Goal: Task Accomplishment & Management: Manage account settings

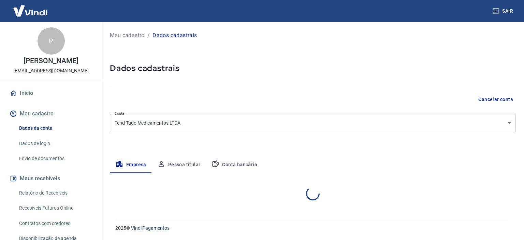
select select "GO"
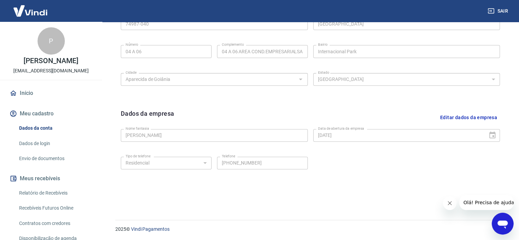
scroll to position [252, 0]
click at [446, 202] on button "Fechar mensagem da empresa" at bounding box center [450, 203] width 14 height 14
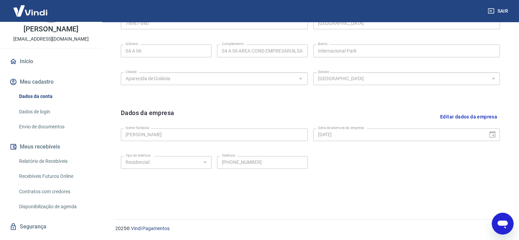
scroll to position [68, 0]
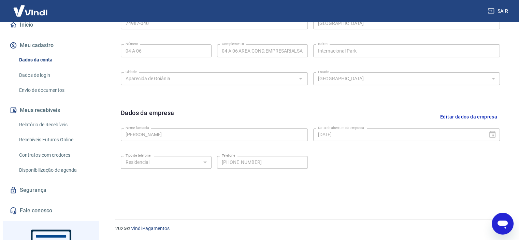
click at [37, 74] on link "Dados de login" at bounding box center [54, 75] width 77 height 14
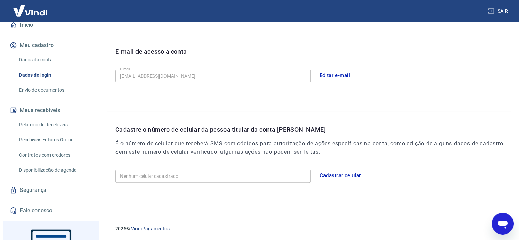
scroll to position [173, 0]
click at [51, 92] on link "Envio de documentos" at bounding box center [54, 90] width 77 height 14
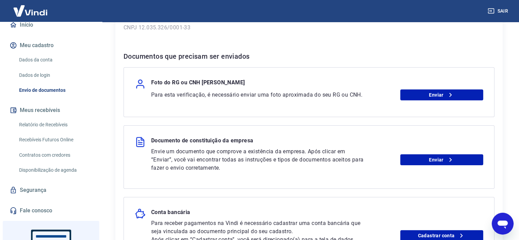
scroll to position [102, 0]
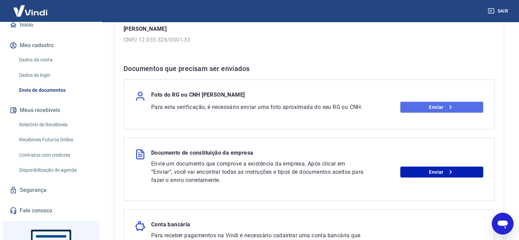
click at [464, 112] on link "Enviar" at bounding box center [441, 107] width 83 height 11
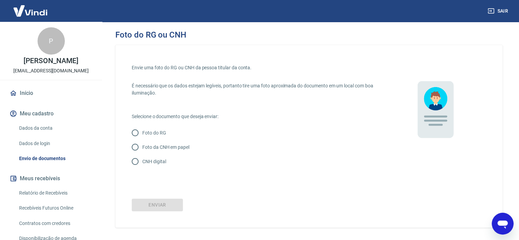
click at [155, 159] on p "CNH digital" at bounding box center [154, 161] width 24 height 7
click at [142, 159] on input "CNH digital" at bounding box center [135, 161] width 14 height 14
radio input "true"
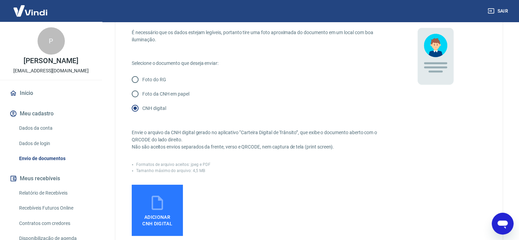
scroll to position [68, 0]
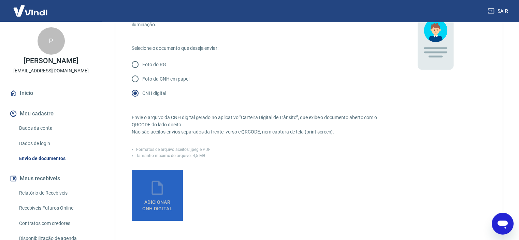
click at [158, 186] on icon at bounding box center [157, 187] width 17 height 17
click at [0, 0] on input "Adicionar CNH Digital" at bounding box center [0, 0] width 0 height 0
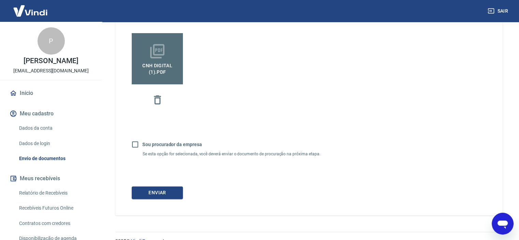
scroll to position [217, 0]
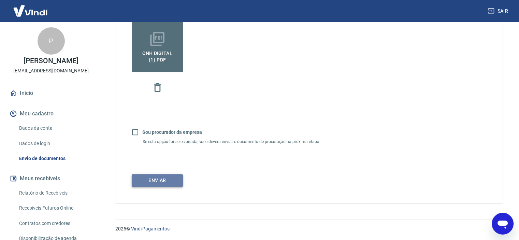
click at [168, 177] on button "Enviar" at bounding box center [157, 180] width 51 height 13
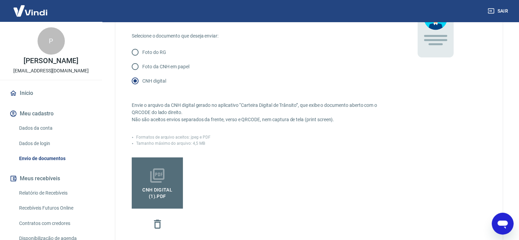
scroll to position [133, 0]
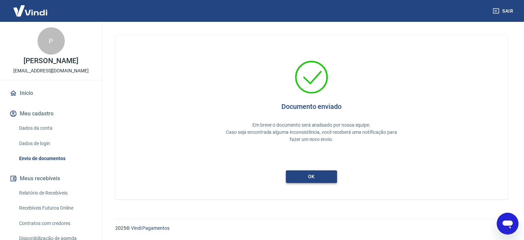
click at [303, 176] on button "ok" at bounding box center [311, 176] width 51 height 13
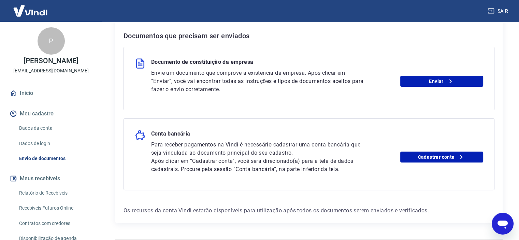
scroll to position [136, 0]
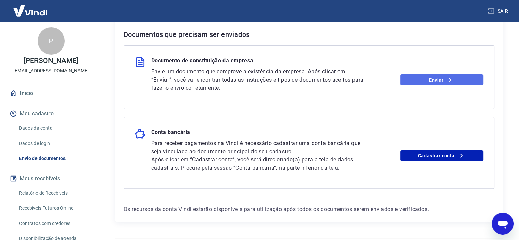
click at [430, 82] on link "Enviar" at bounding box center [441, 79] width 83 height 11
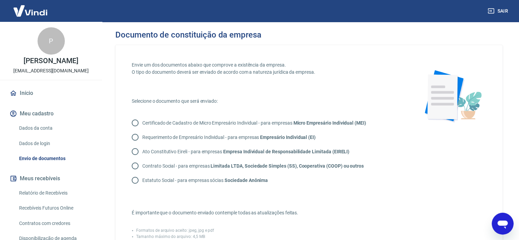
click at [132, 165] on input "Contrato Social - para empresas Limitada LTDA, Sociedade Simples (SS), Cooperat…" at bounding box center [135, 166] width 14 height 14
radio input "true"
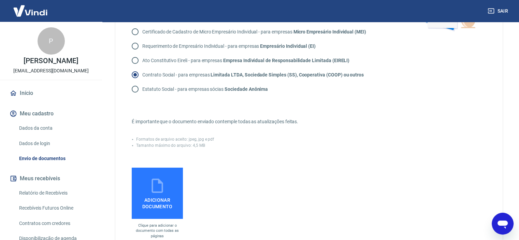
scroll to position [136, 0]
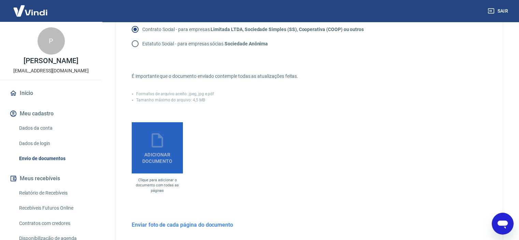
click at [154, 150] on span "Adicionar documento" at bounding box center [157, 156] width 46 height 15
click at [0, 0] on input "Adicionar documento" at bounding box center [0, 0] width 0 height 0
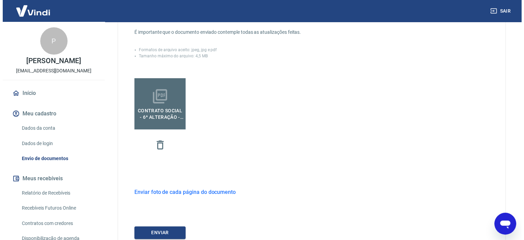
scroll to position [233, 0]
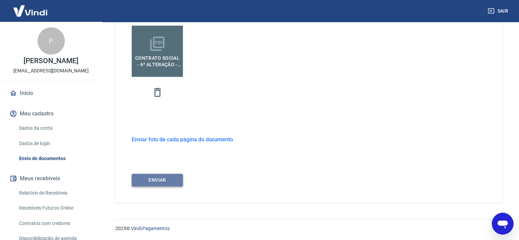
click at [170, 183] on button "ENVIAR" at bounding box center [157, 180] width 51 height 13
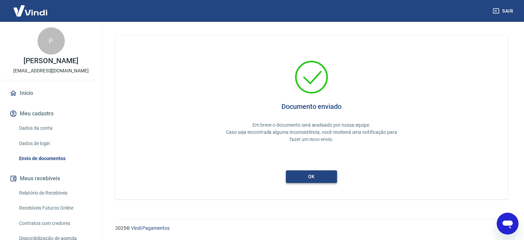
click at [314, 175] on button "ok" at bounding box center [311, 176] width 51 height 13
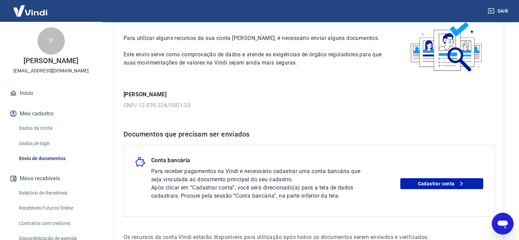
scroll to position [84, 0]
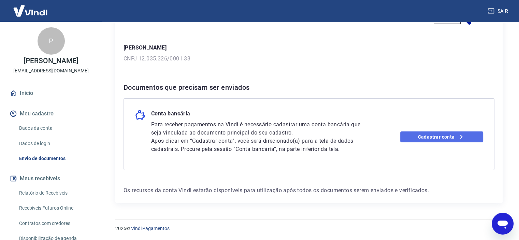
click at [445, 135] on link "Cadastrar conta" at bounding box center [441, 136] width 83 height 11
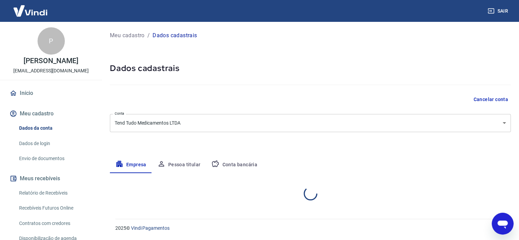
select select "GO"
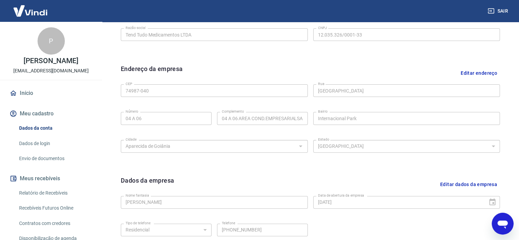
scroll to position [115, 0]
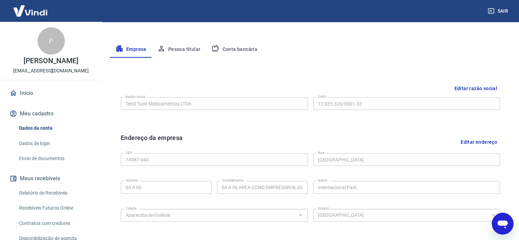
click at [243, 49] on button "Conta bancária" at bounding box center [234, 49] width 57 height 16
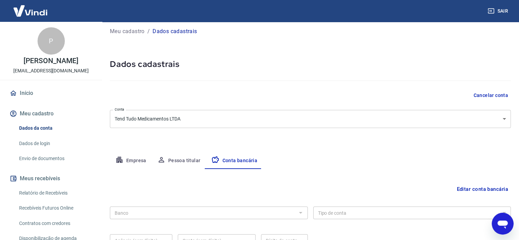
scroll to position [71, 0]
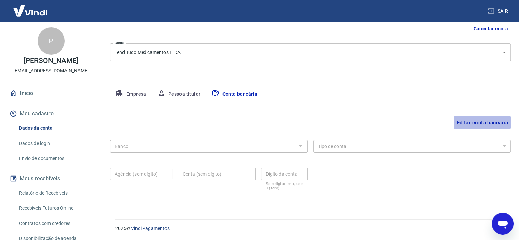
click at [464, 122] on button "Editar conta bancária" at bounding box center [482, 122] width 57 height 13
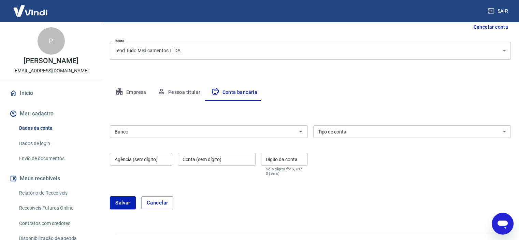
scroll to position [87, 0]
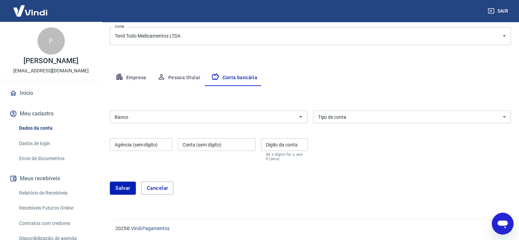
click at [176, 120] on input "Banco" at bounding box center [203, 117] width 183 height 9
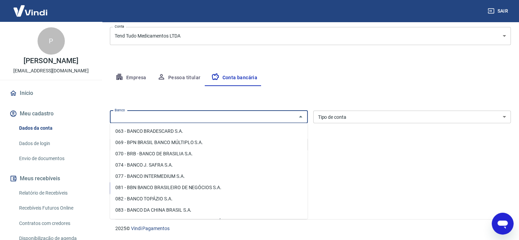
scroll to position [136, 0]
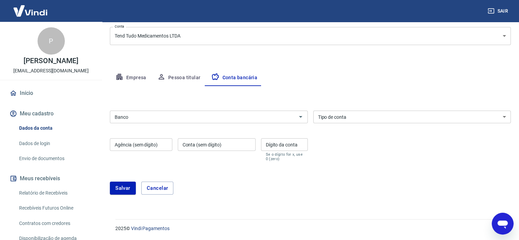
click at [401, 173] on form "Banco Banco Tipo de conta Conta Corrente Conta Poupança Tipo de conta Agência (…" at bounding box center [310, 155] width 401 height 95
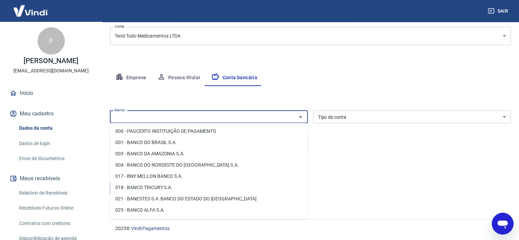
click at [278, 116] on input "Banco" at bounding box center [203, 117] width 183 height 9
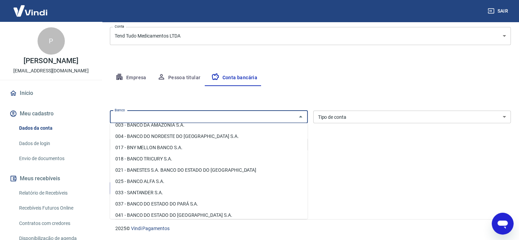
scroll to position [0, 0]
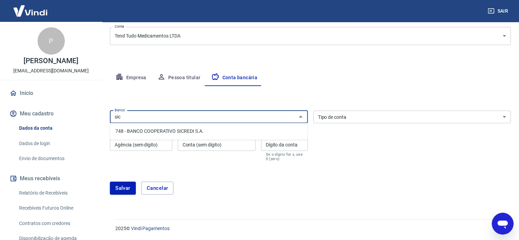
click at [226, 128] on li "748 - BANCO COOPERATIVO SICREDI S.A." at bounding box center [209, 131] width 198 height 11
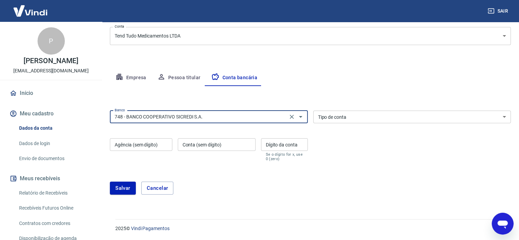
type input "748 - BANCO COOPERATIVO SICREDI S.A."
click at [381, 118] on select "Conta Corrente Conta Poupança" at bounding box center [412, 117] width 198 height 13
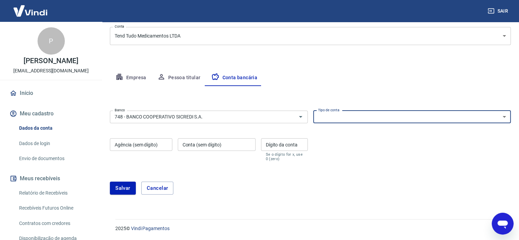
select select "1"
click at [313, 111] on select "Conta Corrente Conta Poupança" at bounding box center [412, 117] width 198 height 13
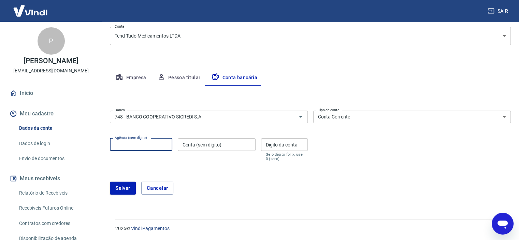
click at [152, 148] on input "Agência (sem dígito)" at bounding box center [141, 144] width 62 height 13
type input "0914"
click at [197, 148] on input "Conta (sem dígito)" at bounding box center [217, 144] width 78 height 13
type input "73297"
click at [283, 145] on input "Dígito da conta" at bounding box center [284, 144] width 47 height 13
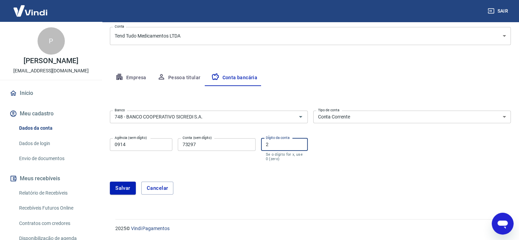
type input "2"
click at [377, 177] on div "Salvar Cancelar" at bounding box center [310, 187] width 401 height 29
click at [118, 189] on button "Salvar" at bounding box center [123, 188] width 26 height 13
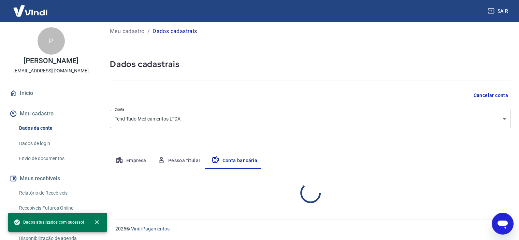
scroll to position [71, 0]
select select "1"
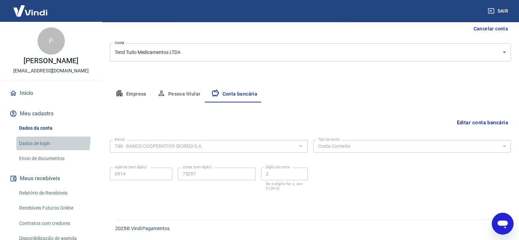
click at [33, 139] on link "Dados de login" at bounding box center [54, 143] width 77 height 14
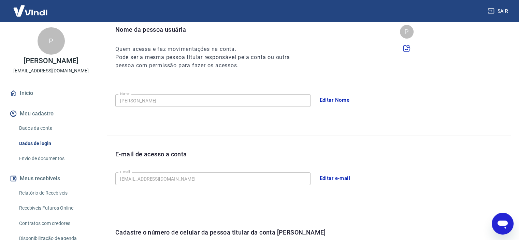
scroll to position [173, 0]
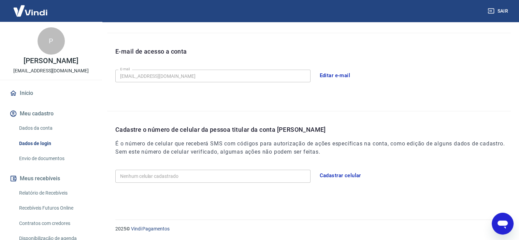
click at [39, 156] on link "Envio de documentos" at bounding box center [54, 159] width 77 height 14
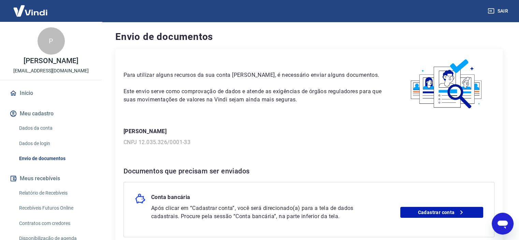
click at [23, 96] on link "Início" at bounding box center [51, 93] width 86 height 15
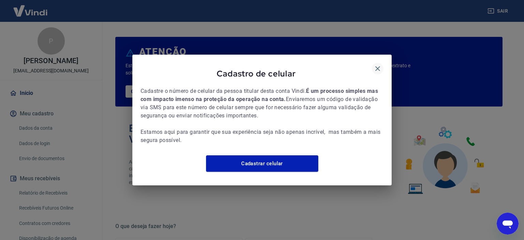
click at [379, 64] on icon "button" at bounding box center [378, 68] width 8 height 8
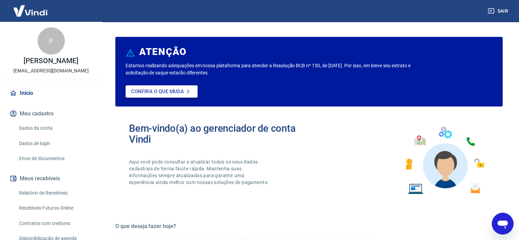
click at [175, 94] on p "Confira o que muda" at bounding box center [157, 91] width 53 height 6
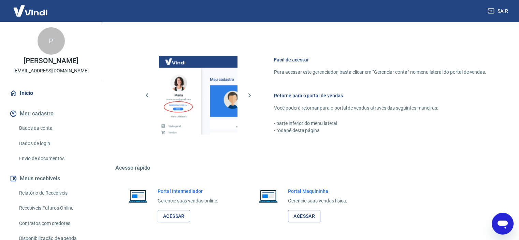
scroll to position [370, 0]
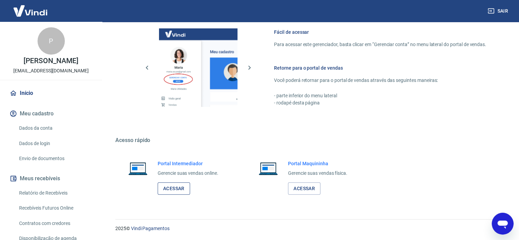
click at [175, 185] on link "Acessar" at bounding box center [174, 188] width 32 height 13
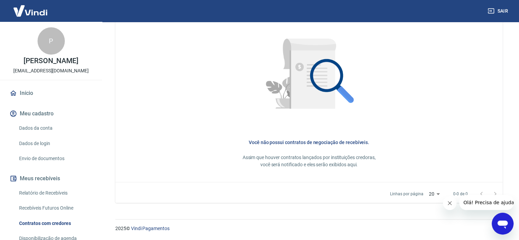
click at [44, 157] on link "Envio de documentos" at bounding box center [54, 159] width 77 height 14
